Goal: Transaction & Acquisition: Purchase product/service

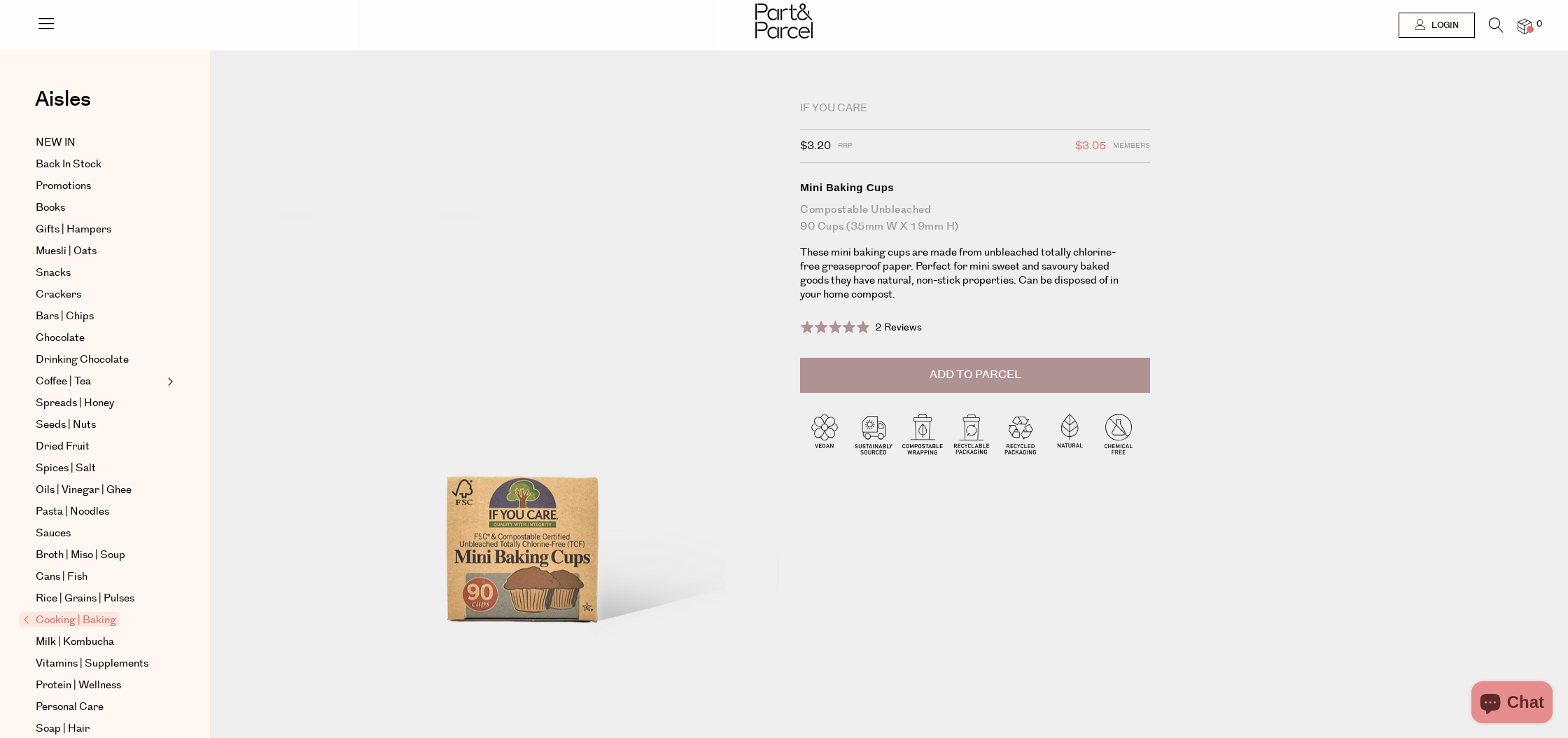
click at [854, 106] on div "If You Care" at bounding box center [975, 108] width 350 height 14
click at [877, 106] on div "If You Care" at bounding box center [975, 108] width 350 height 14
click at [1501, 25] on icon at bounding box center [1496, 25] width 15 height 16
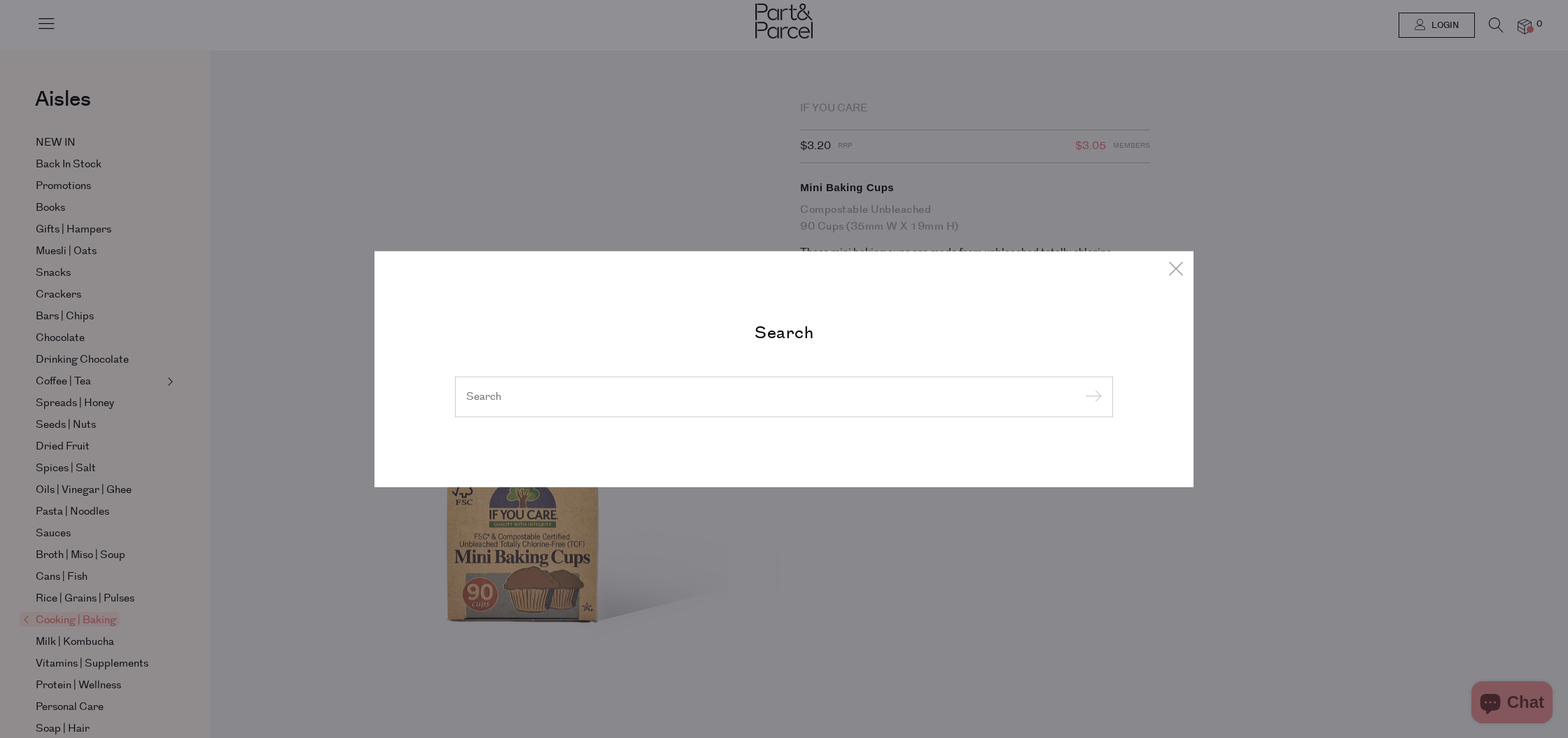
click at [743, 384] on div at bounding box center [784, 397] width 658 height 40
click at [746, 392] on div at bounding box center [784, 397] width 658 height 40
click at [660, 382] on div at bounding box center [784, 397] width 658 height 40
drag, startPoint x: 632, startPoint y: 387, endPoint x: 570, endPoint y: 390, distance: 62.1
click at [616, 388] on div at bounding box center [784, 397] width 658 height 40
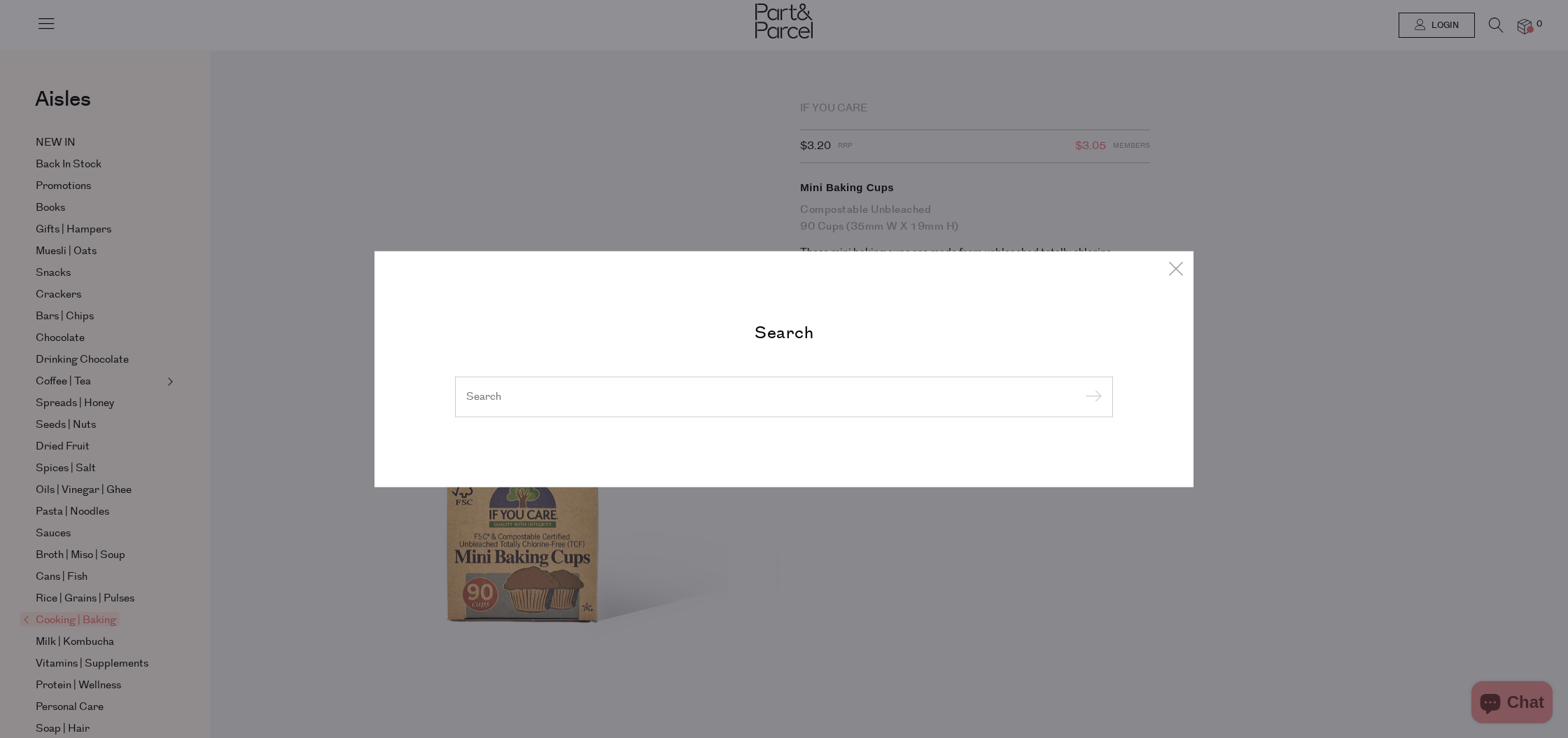
drag, startPoint x: 570, startPoint y: 390, endPoint x: 556, endPoint y: 391, distance: 14.0
click at [568, 390] on div at bounding box center [784, 397] width 658 height 40
drag, startPoint x: 556, startPoint y: 391, endPoint x: 529, endPoint y: 392, distance: 27.0
click at [529, 392] on div at bounding box center [784, 397] width 658 height 40
click at [487, 392] on div at bounding box center [784, 397] width 658 height 40
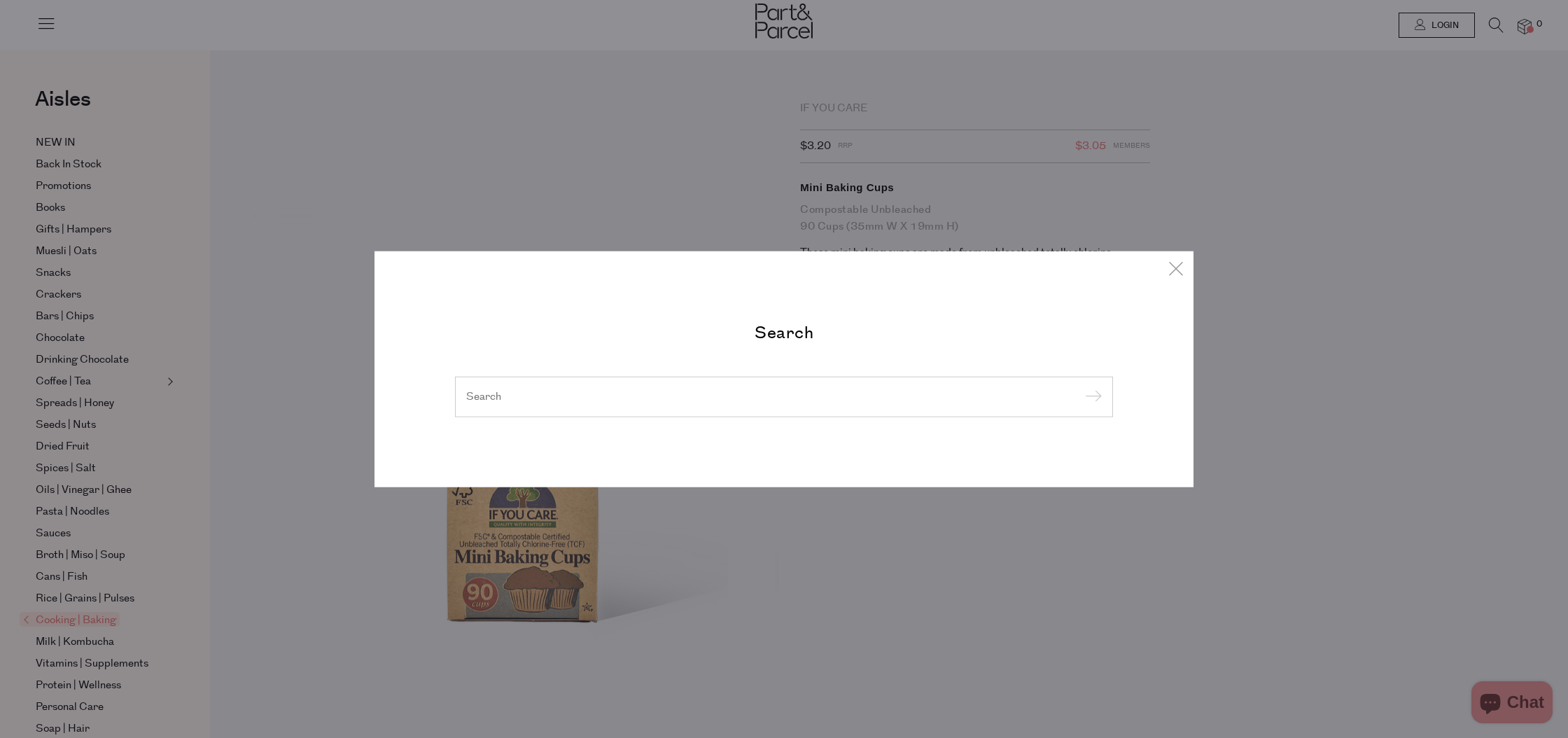
drag, startPoint x: 486, startPoint y: 393, endPoint x: 506, endPoint y: 402, distance: 21.9
click at [486, 393] on input "search" at bounding box center [784, 397] width 636 height 15
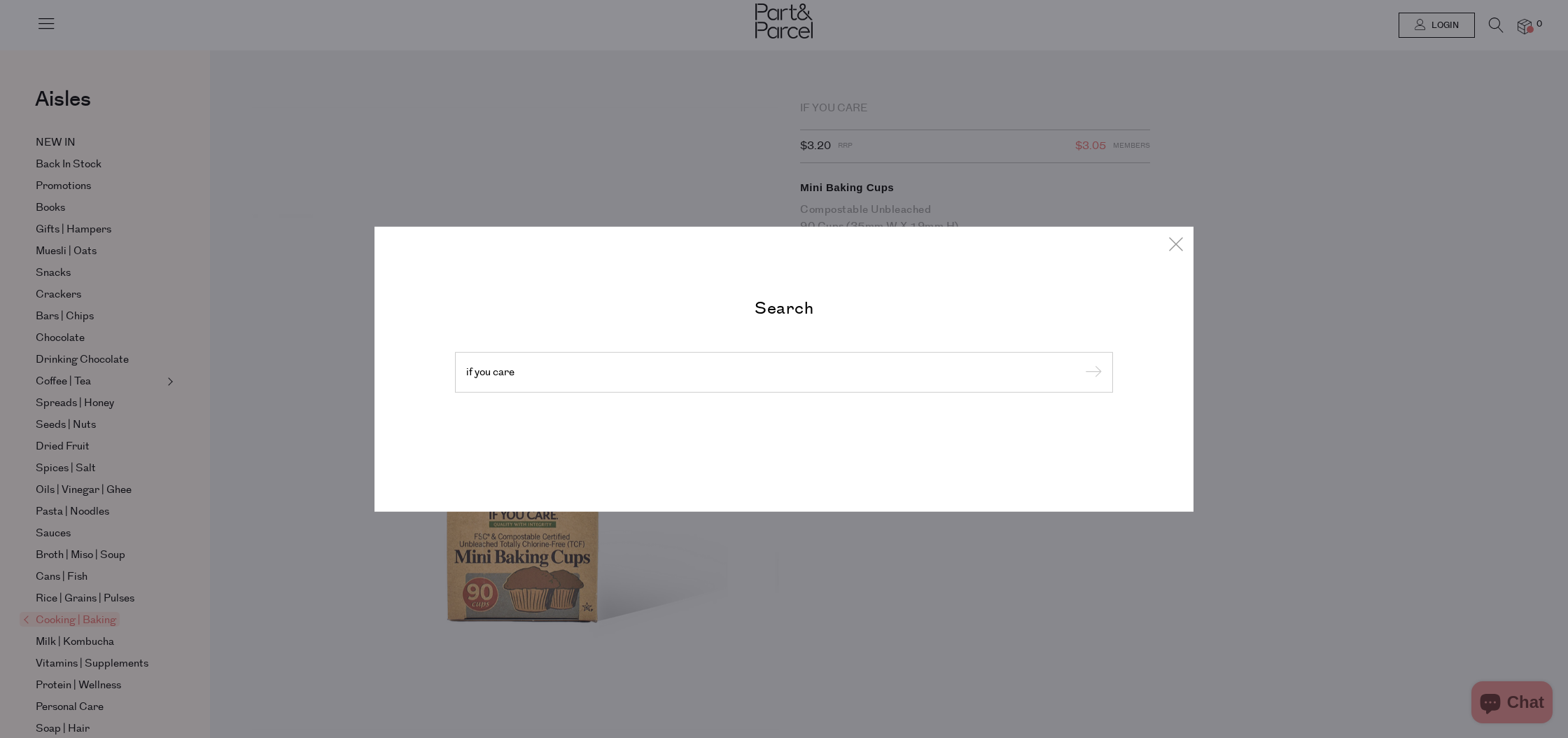
type input "if you care"
click at [1080, 363] on input "submit" at bounding box center [1091, 373] width 21 height 21
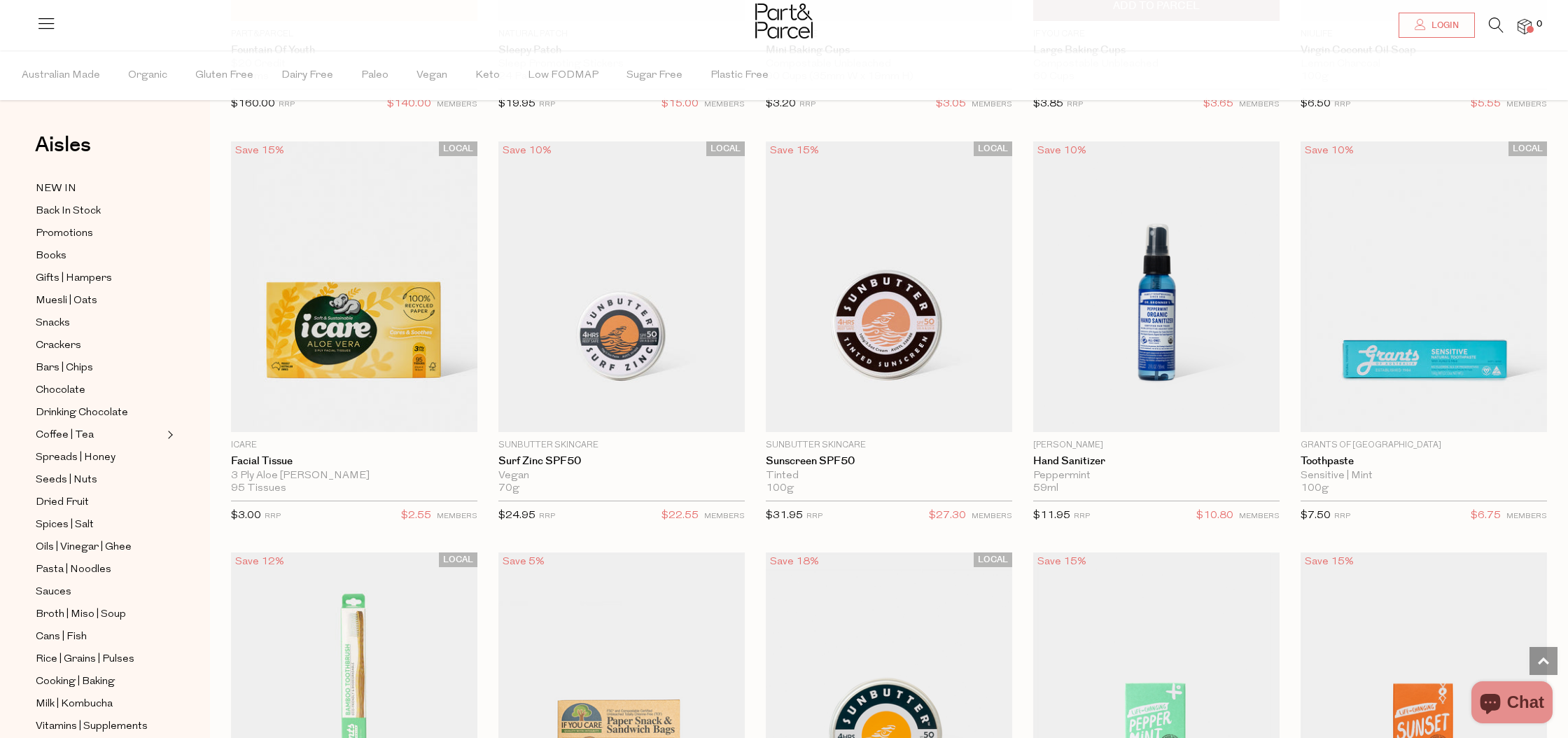
scroll to position [1784, 0]
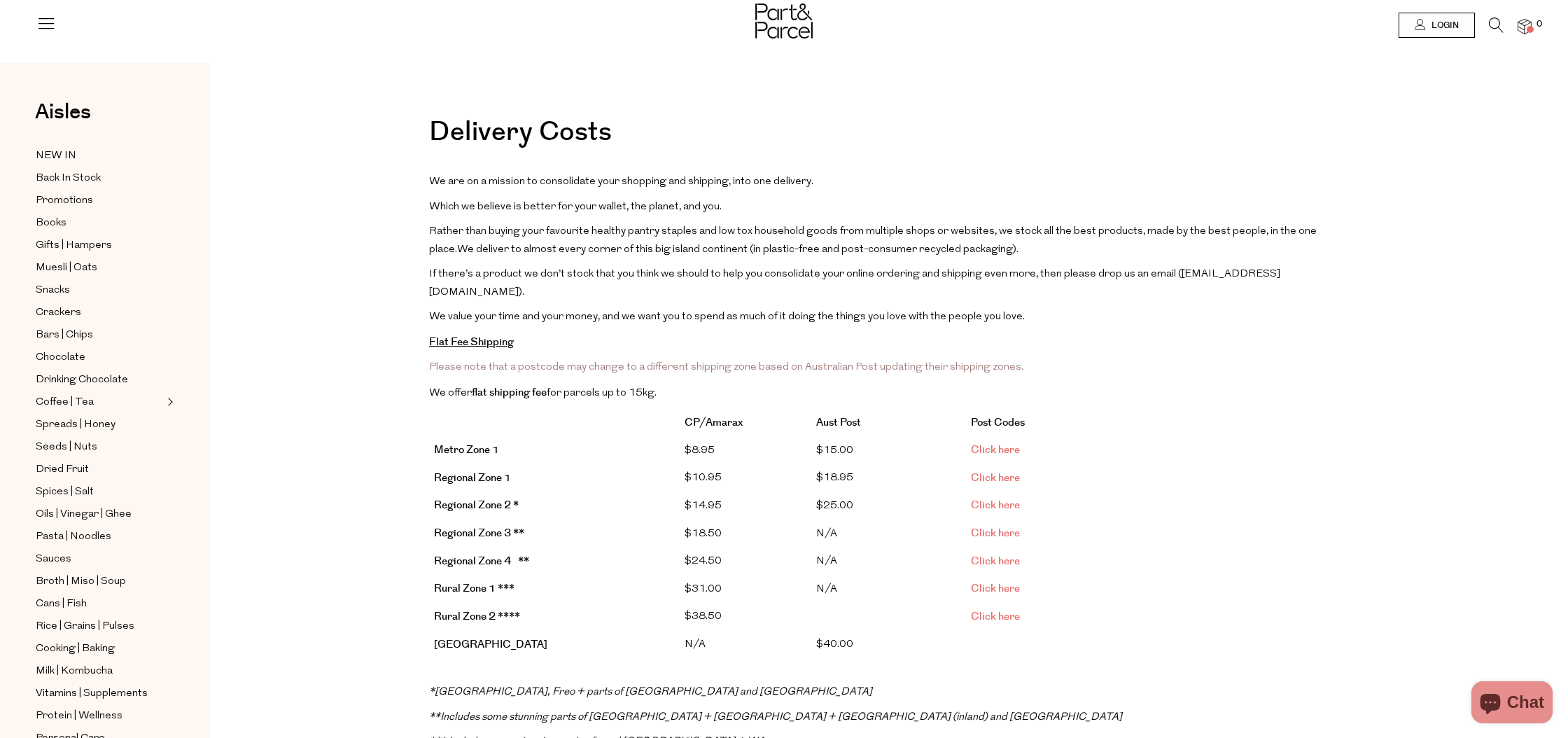
click at [996, 443] on link "Click here" at bounding box center [995, 450] width 49 height 15
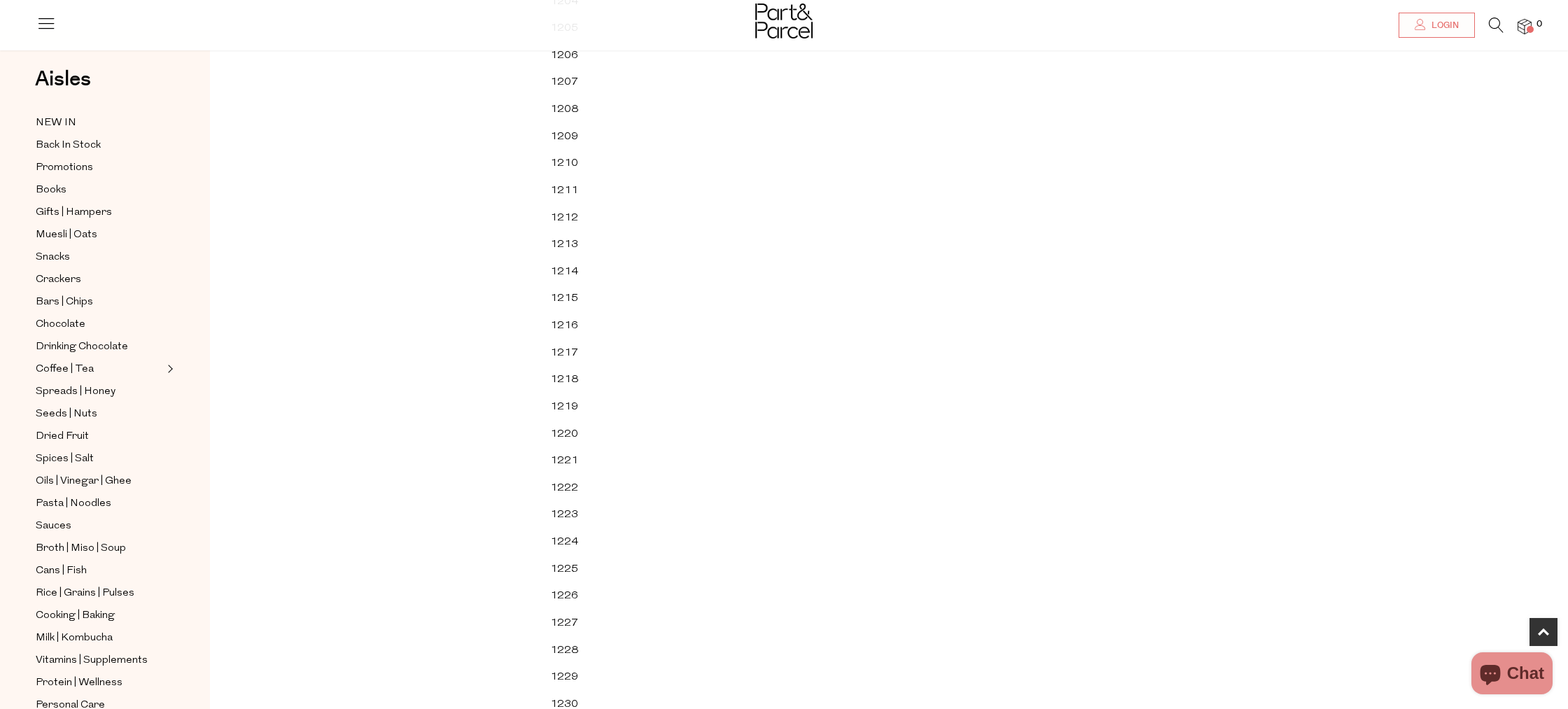
scroll to position [31369, 0]
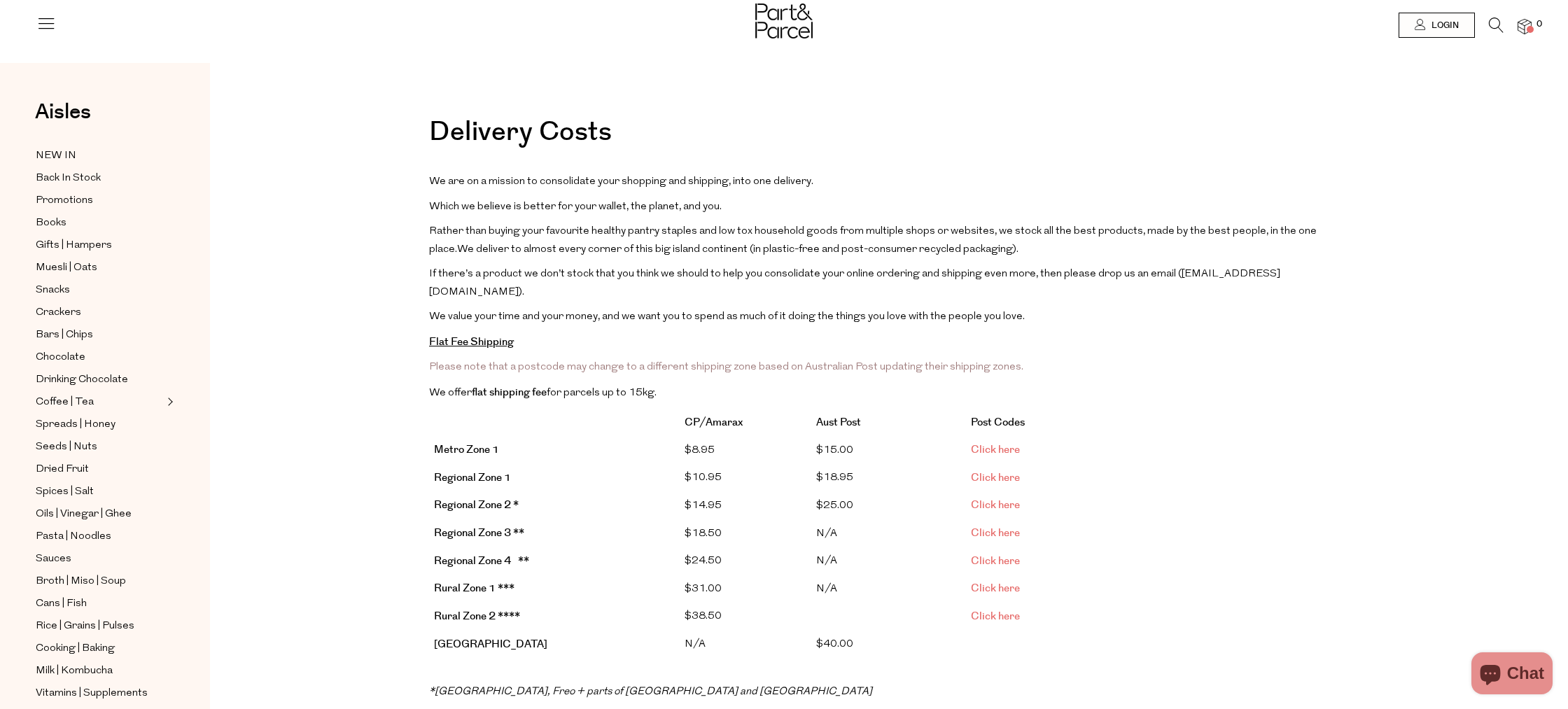
click at [779, 21] on img at bounding box center [784, 21] width 57 height 35
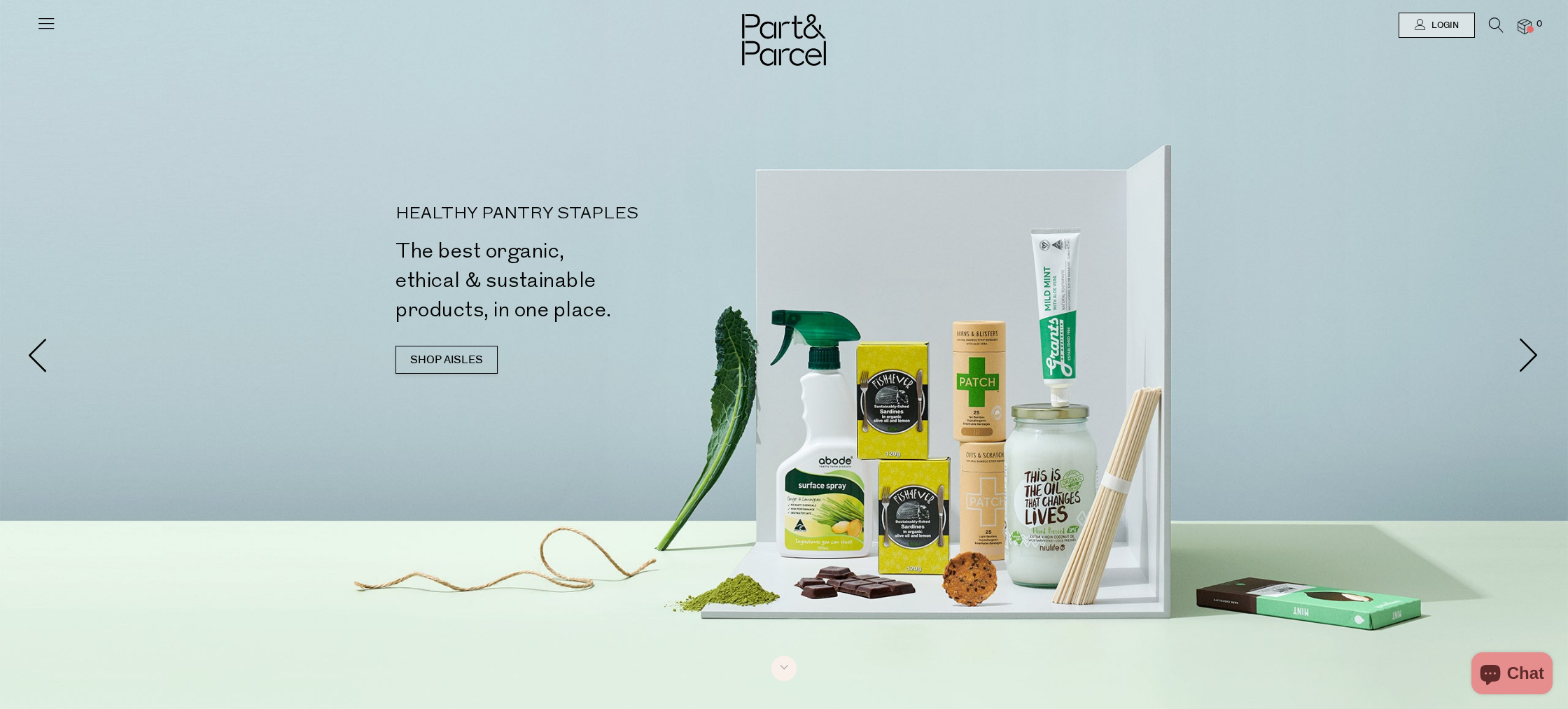
click at [1495, 23] on icon at bounding box center [1496, 25] width 15 height 16
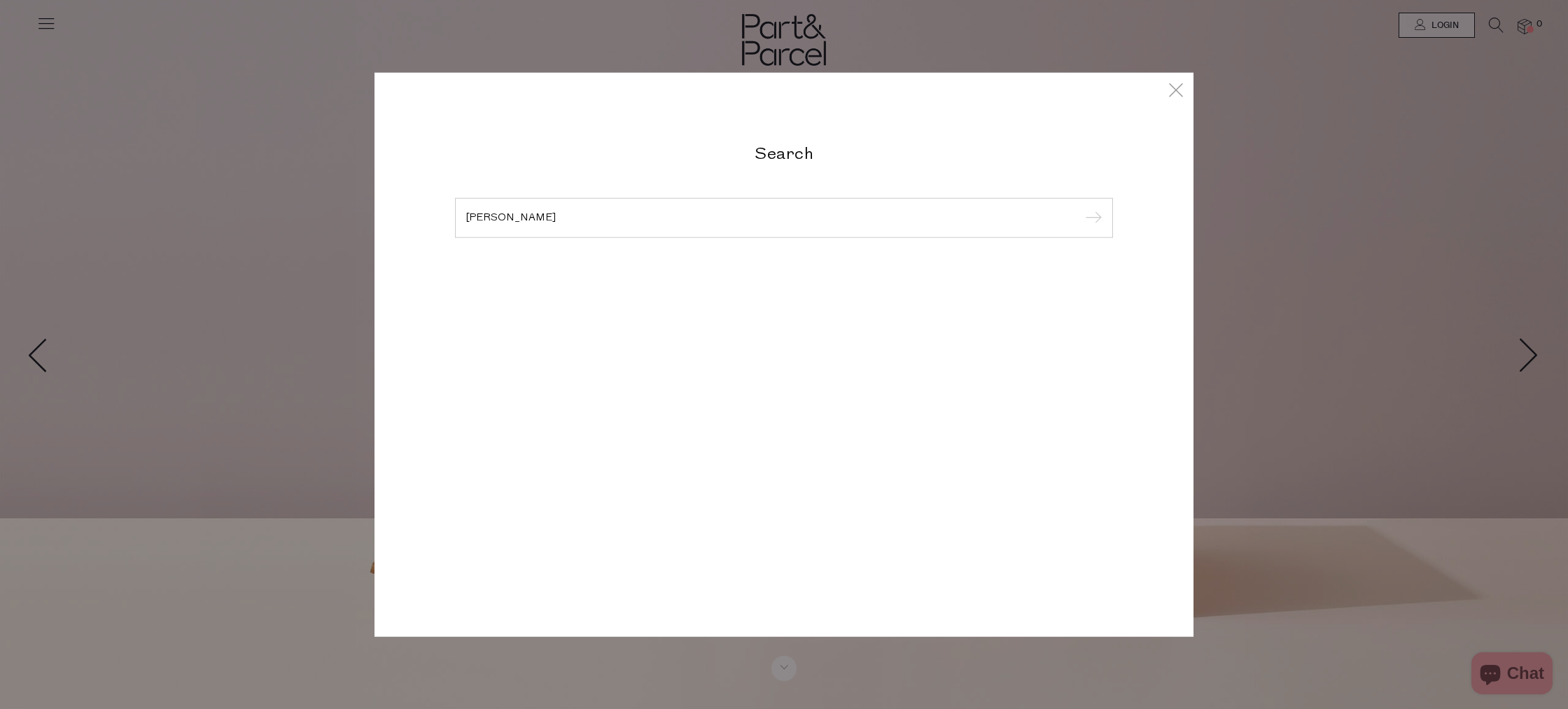
type input "olive green"
click at [1080, 208] on input "submit" at bounding box center [1091, 219] width 21 height 21
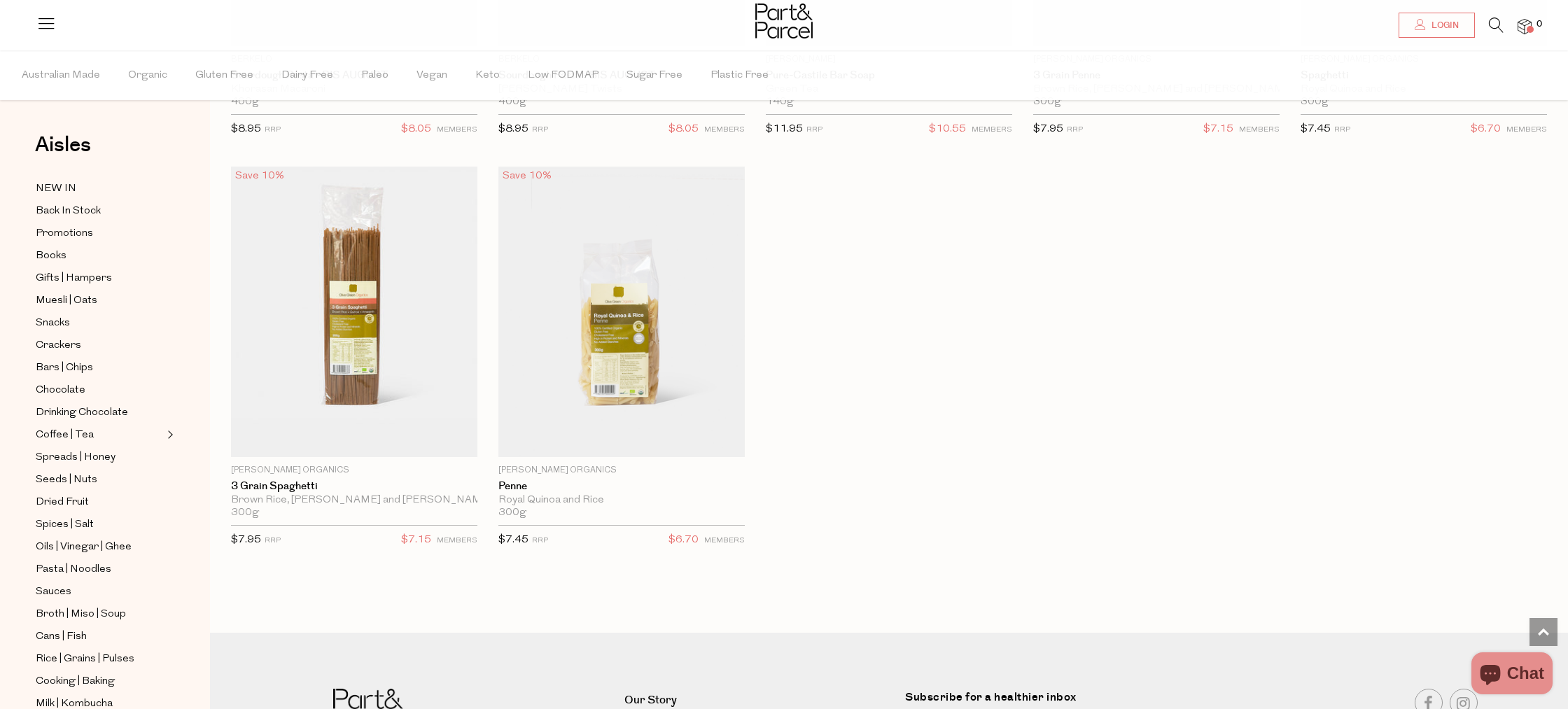
scroll to position [991, 0]
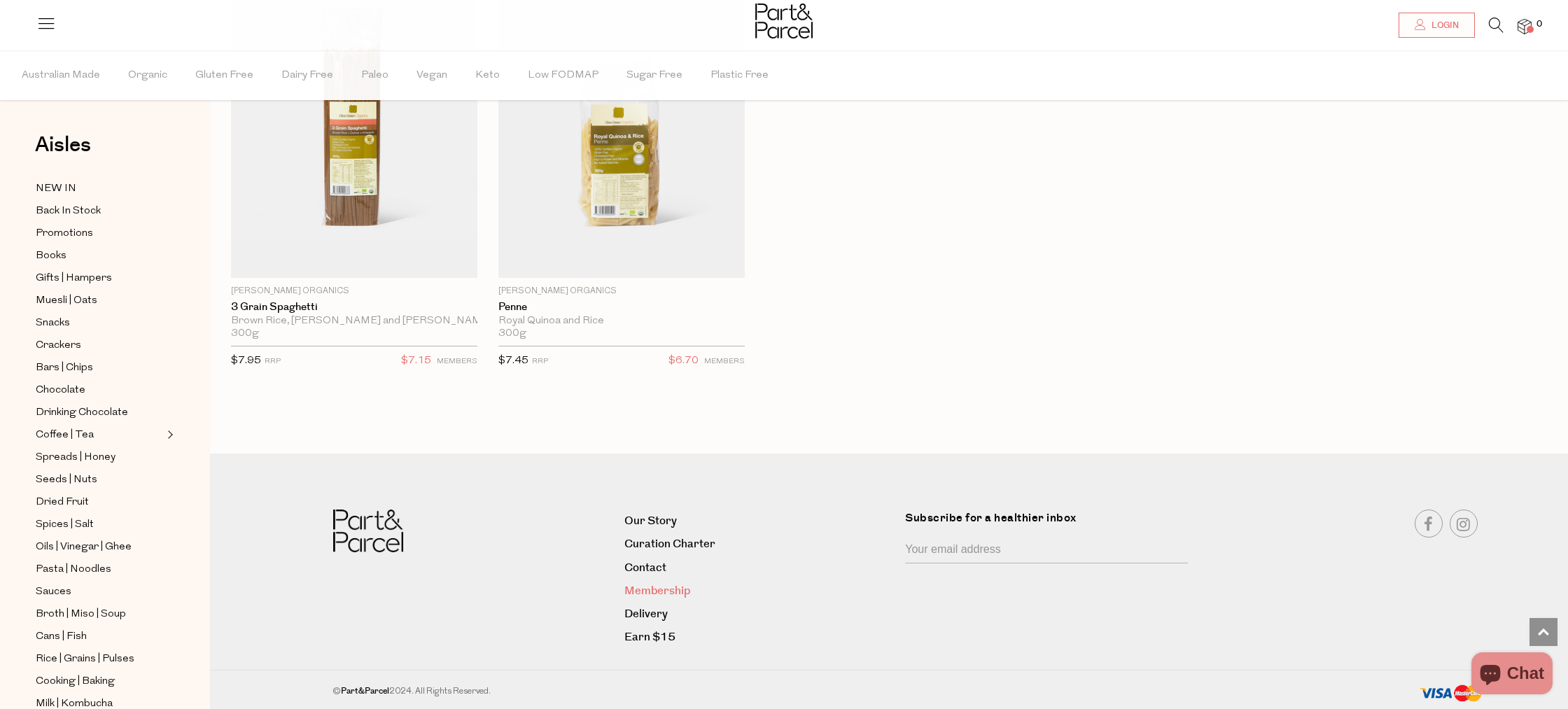
click at [672, 596] on link "Membership" at bounding box center [760, 591] width 270 height 19
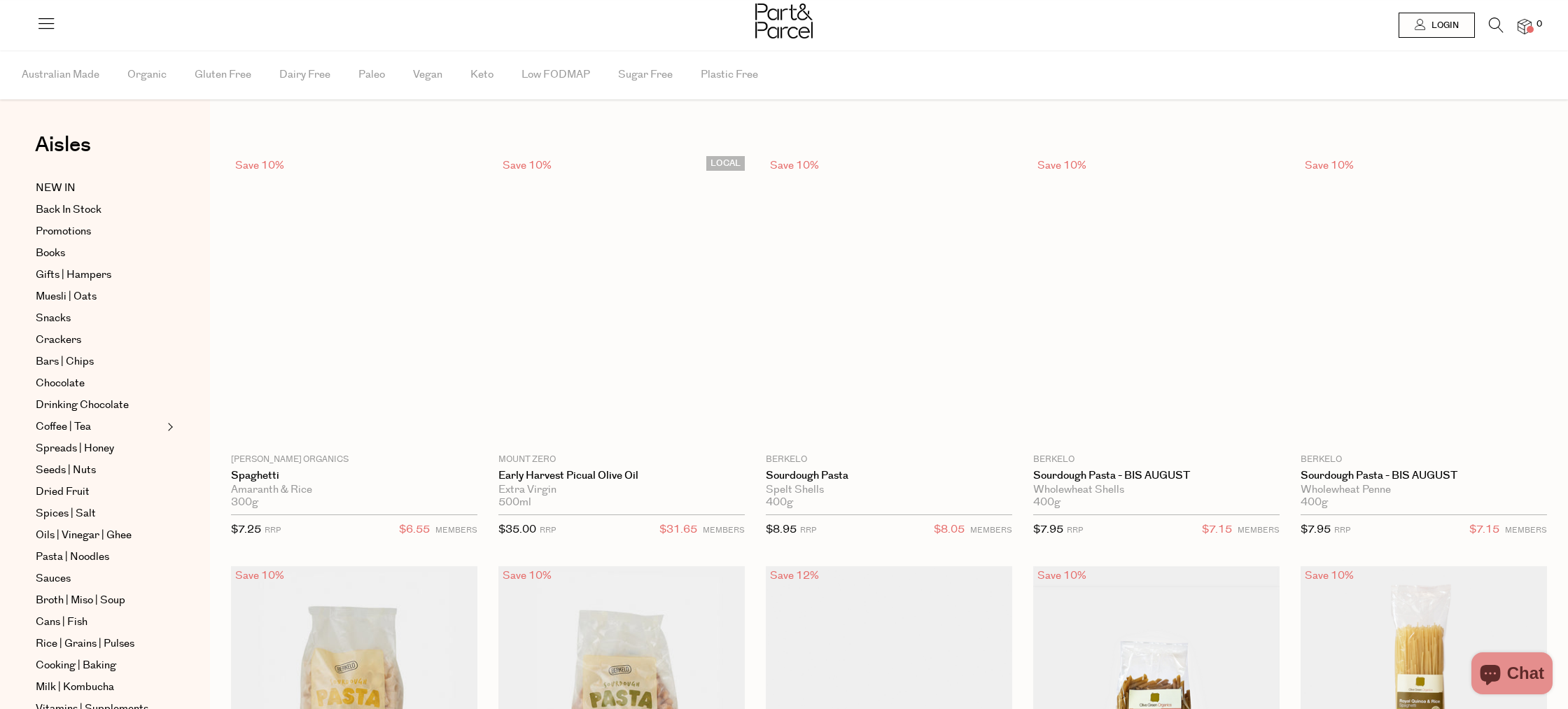
scroll to position [938, 0]
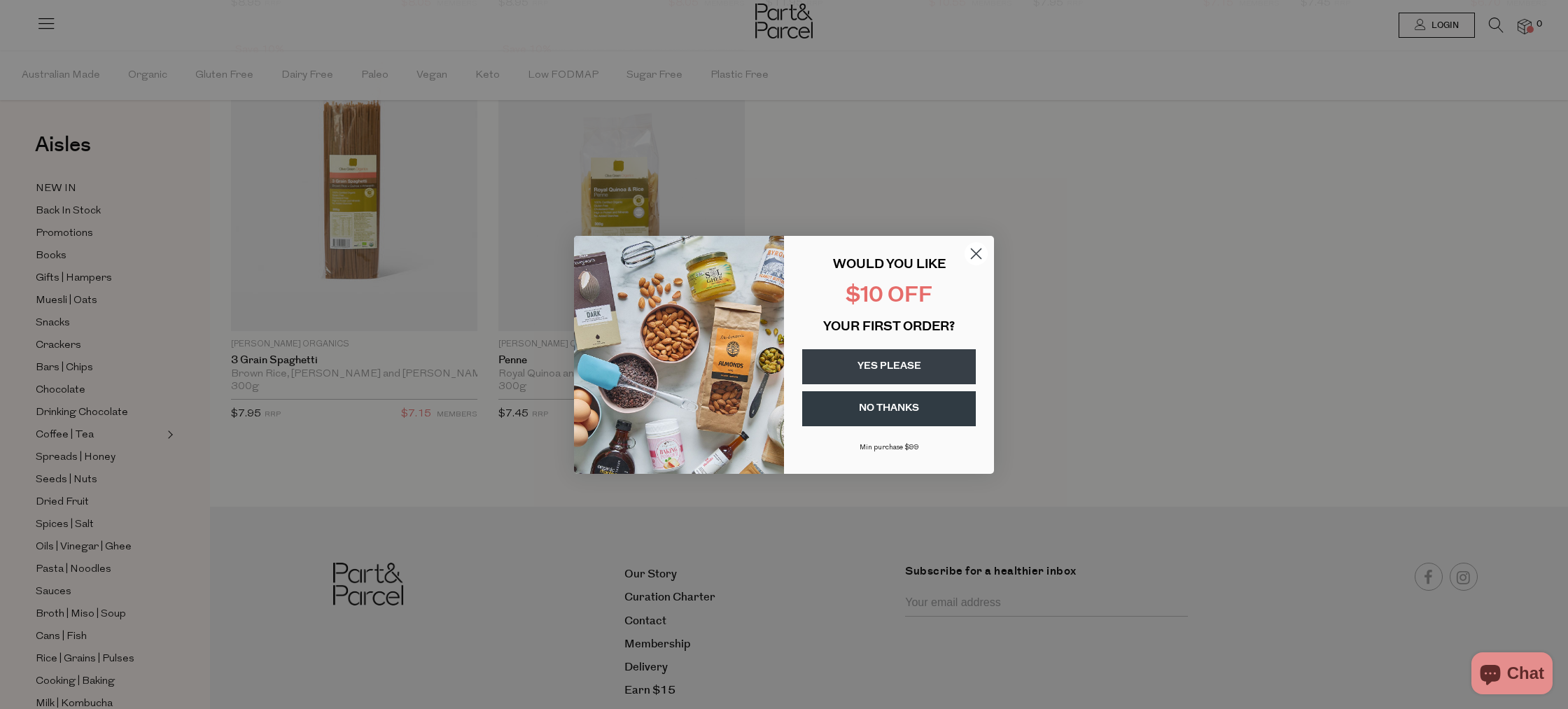
click at [978, 250] on circle "Close dialog" at bounding box center [975, 253] width 23 height 23
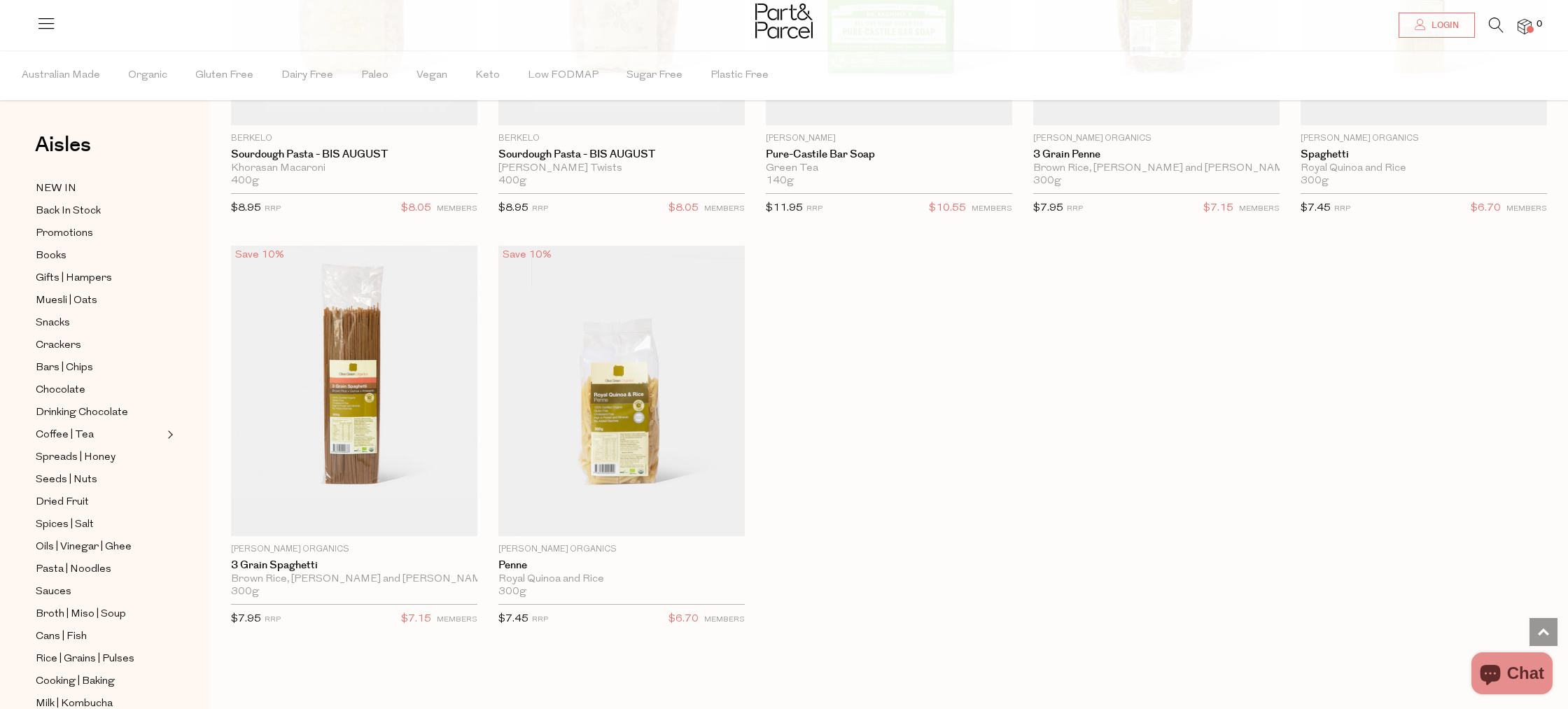
scroll to position [0, 0]
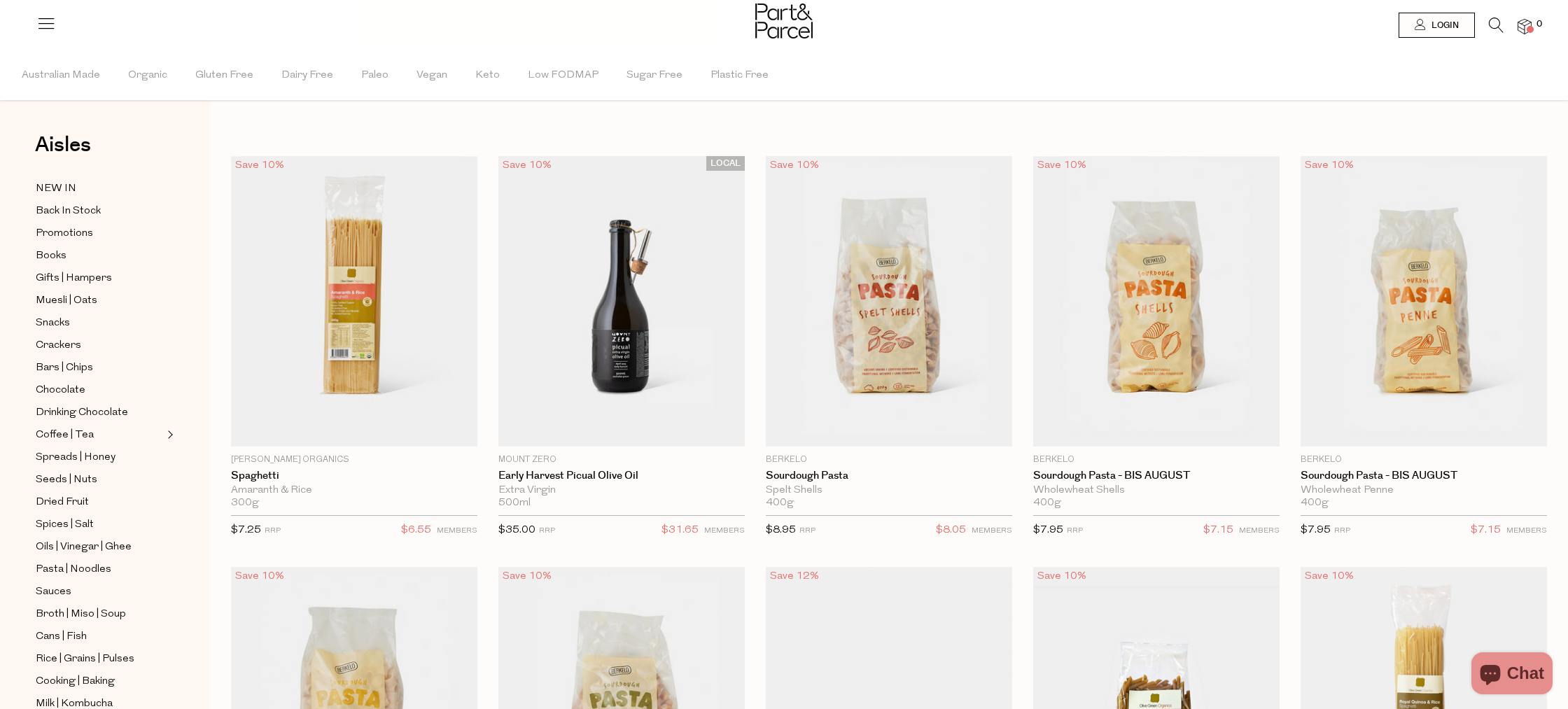
click at [1490, 28] on icon at bounding box center [1496, 25] width 15 height 16
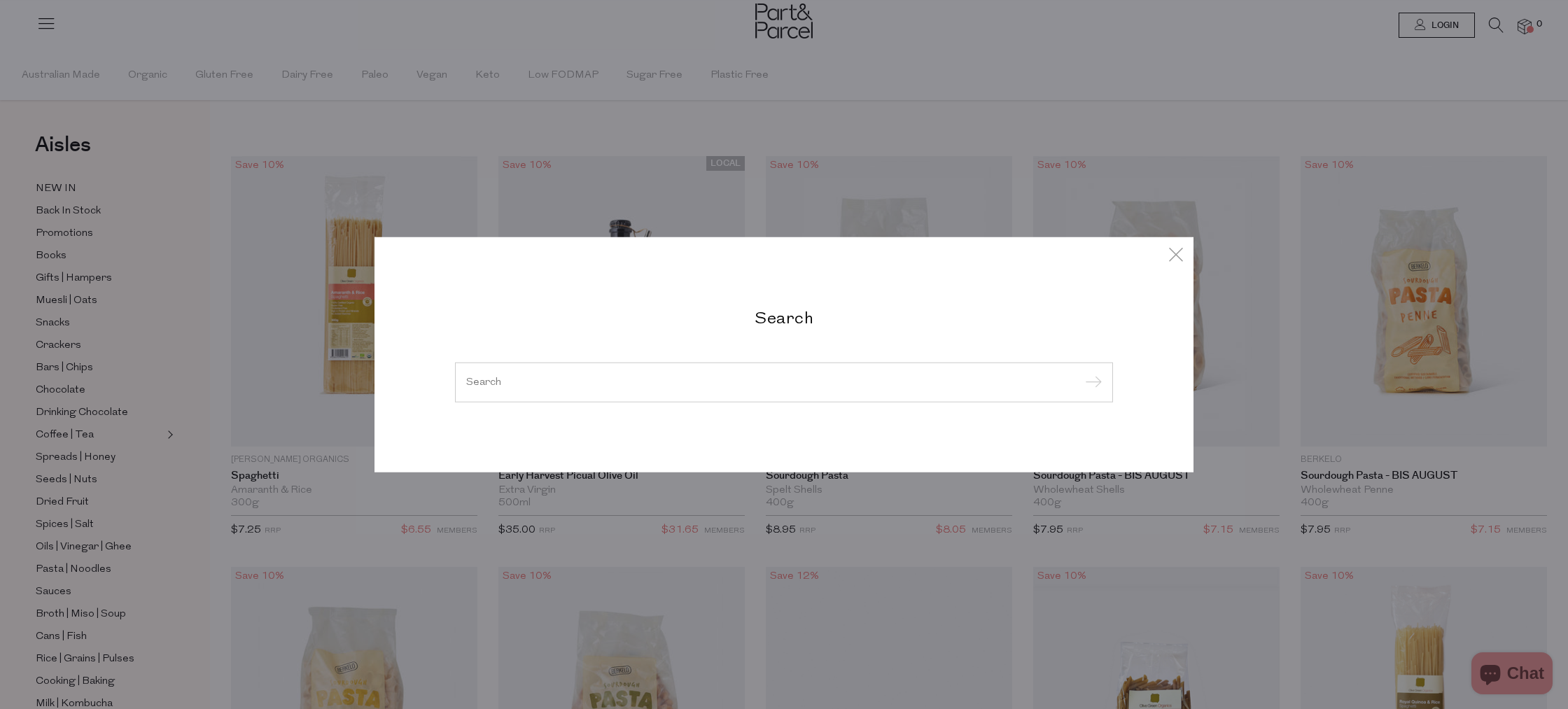
click at [801, 367] on div at bounding box center [784, 381] width 658 height 40
click at [717, 383] on input "search" at bounding box center [784, 381] width 636 height 11
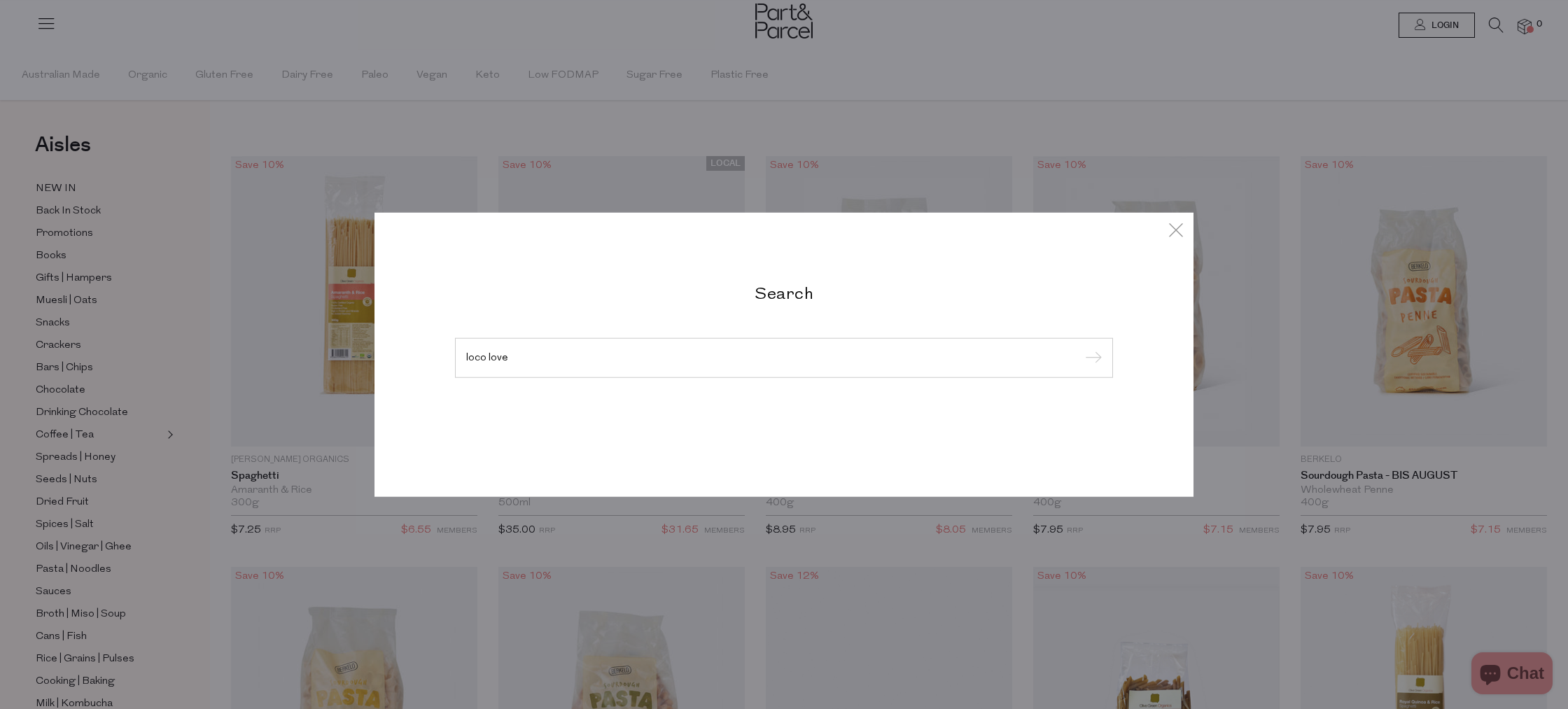
type input "loco love"
click at [1080, 347] on input "submit" at bounding box center [1091, 358] width 21 height 21
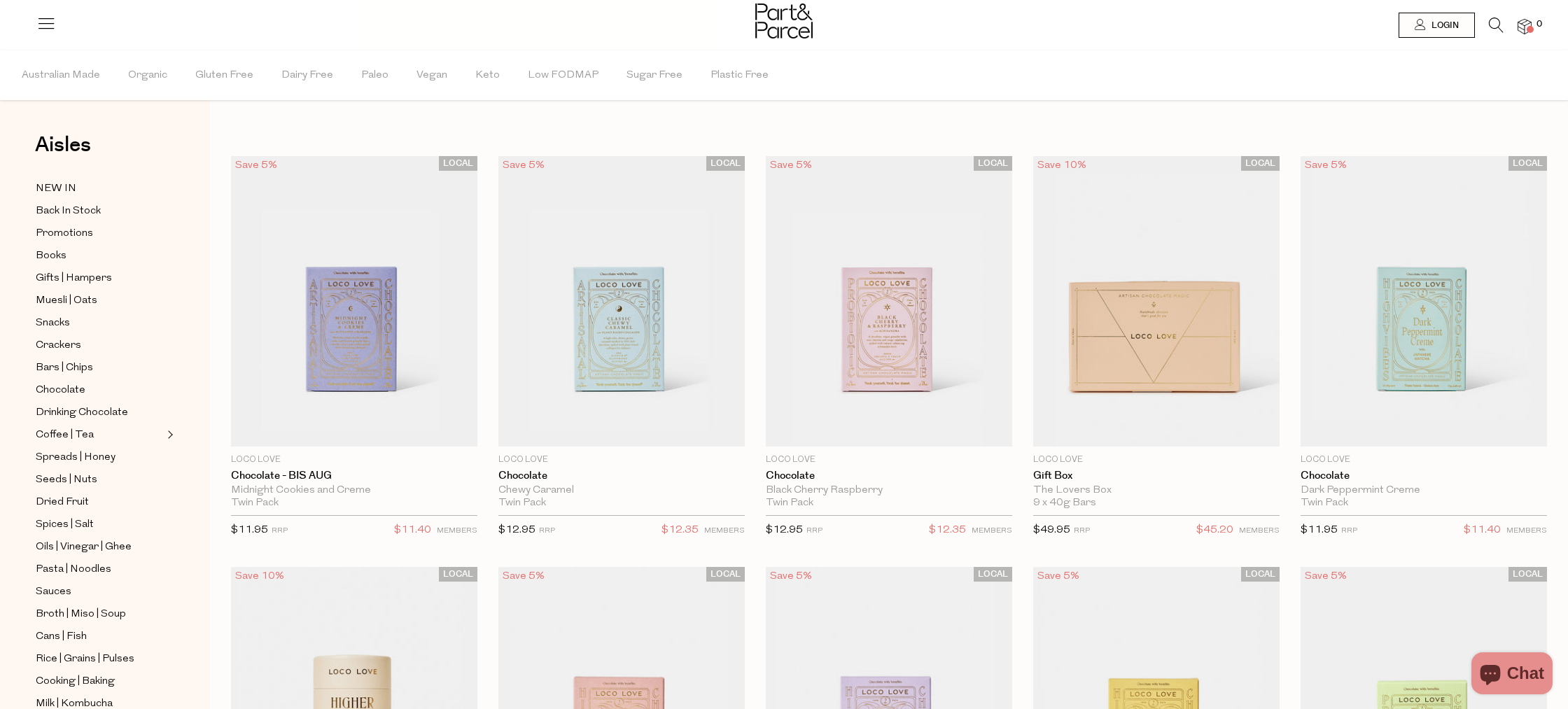
scroll to position [1, 0]
